Goal: Information Seeking & Learning: Learn about a topic

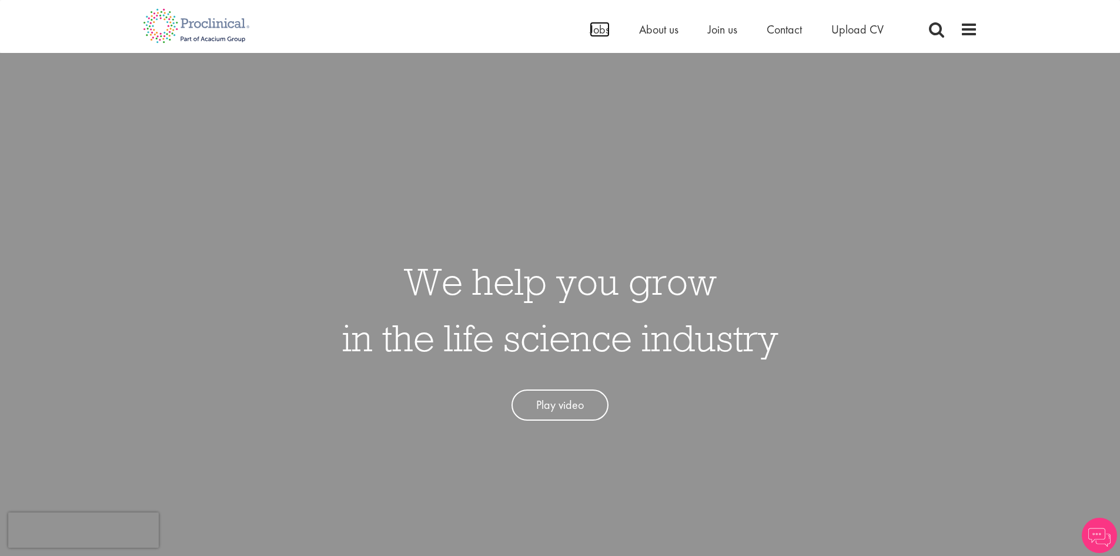
click at [595, 31] on span "Jobs" at bounding box center [600, 29] width 20 height 15
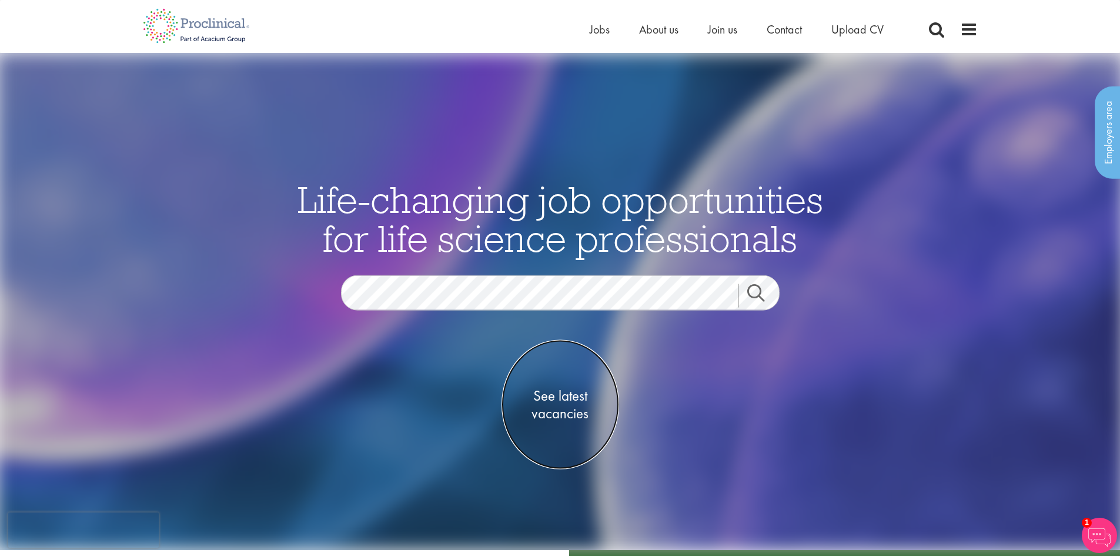
click at [552, 396] on span "See latest vacancies" at bounding box center [561, 403] width 118 height 35
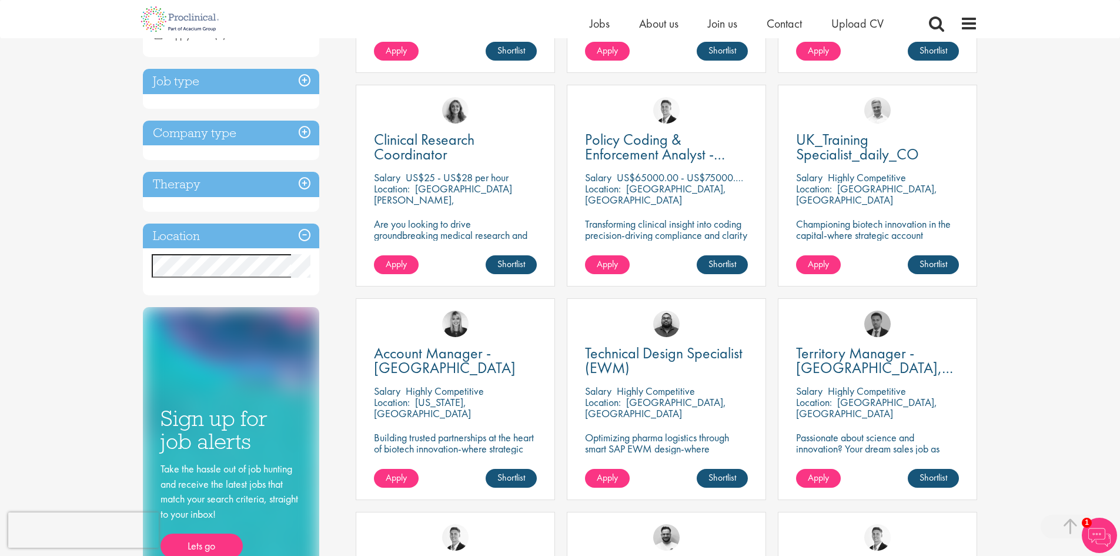
scroll to position [412, 0]
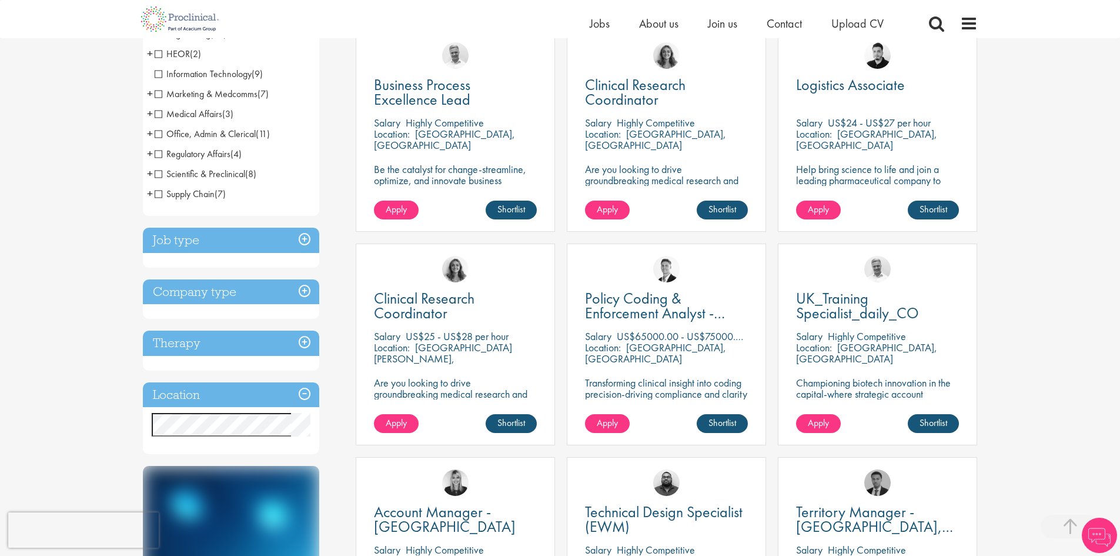
scroll to position [529, 0]
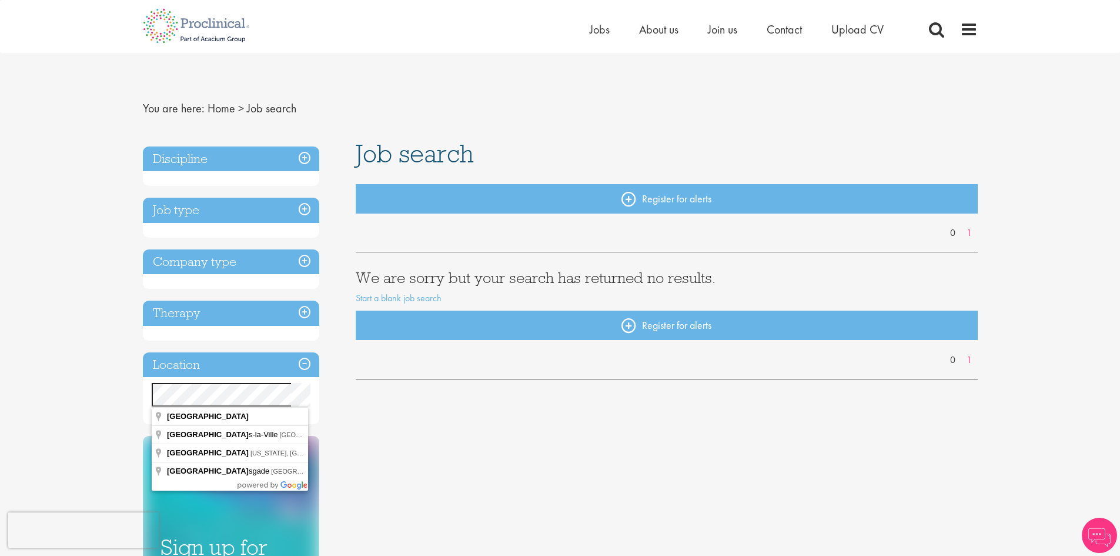
click at [139, 391] on div "You are here: Home > Job search Discipline Job type Company type Therapy Locati…" at bounding box center [560, 398] width 853 height 690
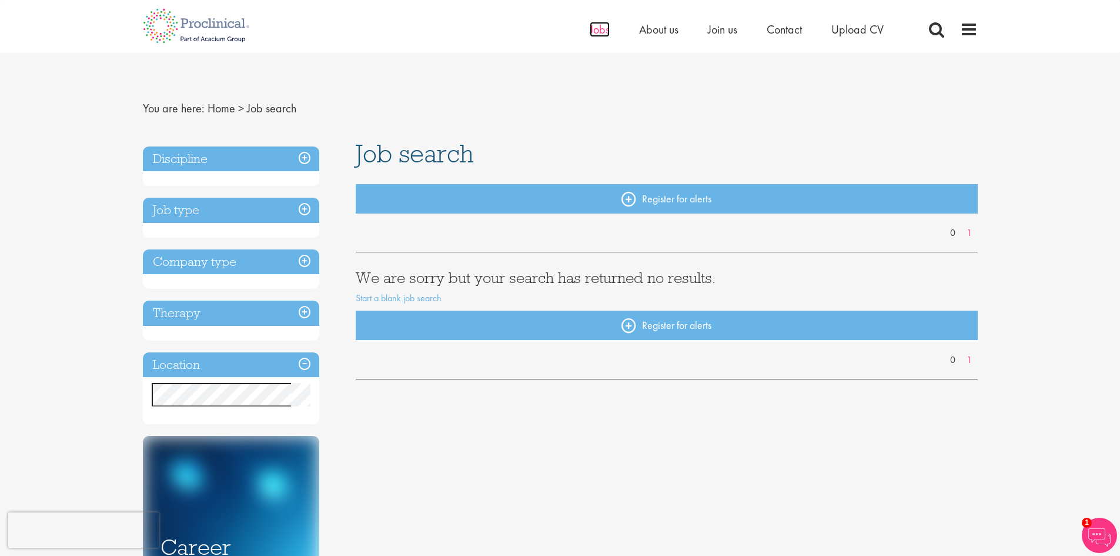
click at [603, 31] on span "Jobs" at bounding box center [600, 29] width 20 height 15
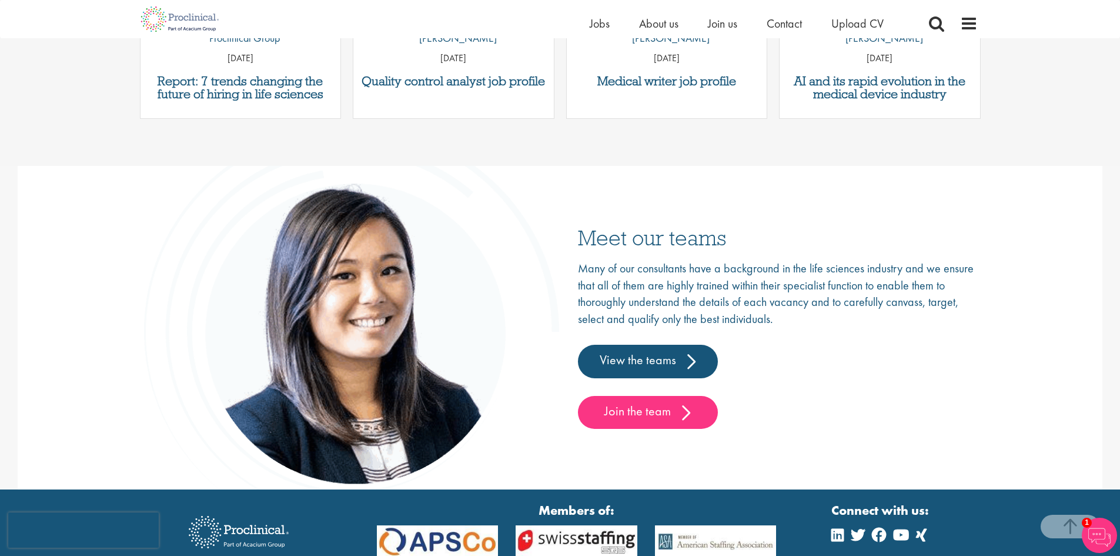
scroll to position [1706, 0]
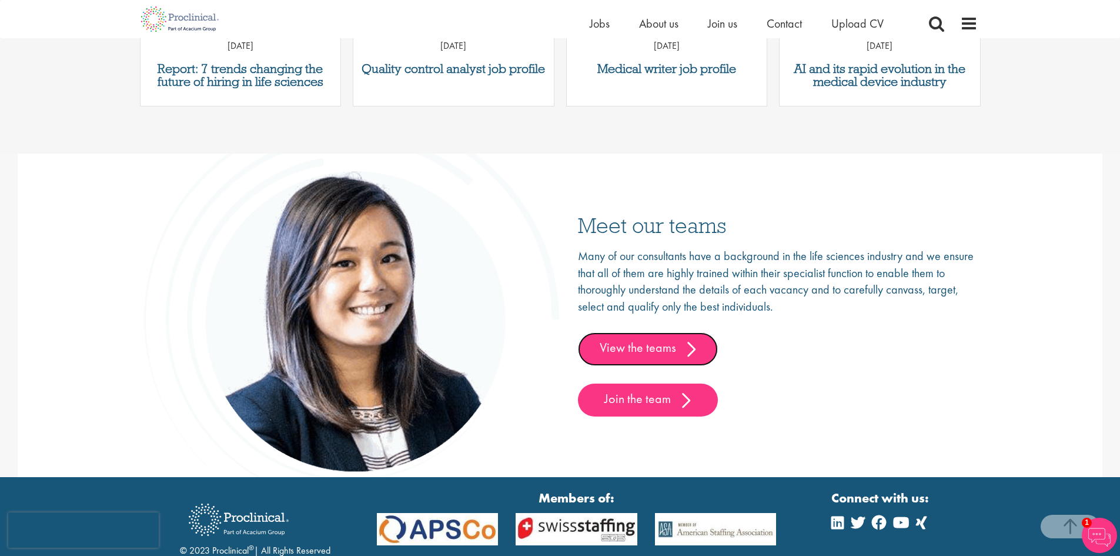
click at [662, 348] on link "View the teams" at bounding box center [648, 348] width 140 height 33
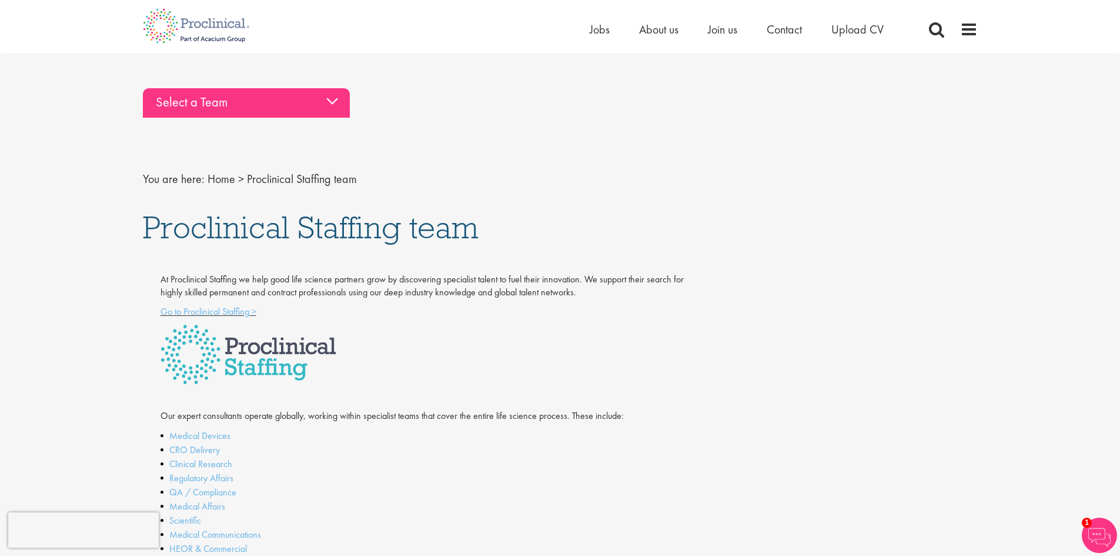
click at [335, 100] on div "Select a Team" at bounding box center [246, 102] width 207 height 29
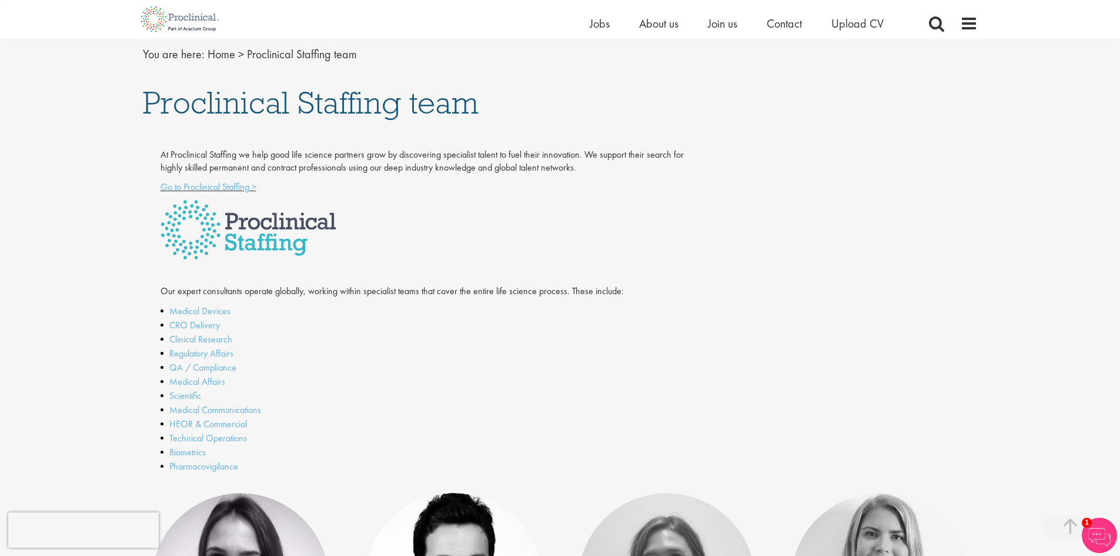
scroll to position [1353, 0]
